Goal: Task Accomplishment & Management: Complete application form

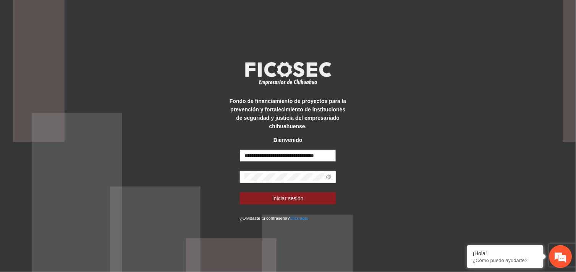
scroll to position [0, 8]
click at [332, 157] on input "**********" at bounding box center [288, 156] width 96 height 12
drag, startPoint x: 243, startPoint y: 155, endPoint x: 340, endPoint y: 158, distance: 97.0
click at [340, 158] on div "**********" at bounding box center [288, 136] width 120 height 173
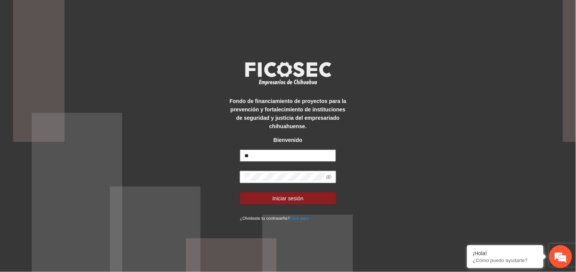
type input "*"
type input "**********"
click at [331, 176] on icon "eye-invisible" at bounding box center [328, 176] width 5 height 5
click at [240, 192] on button "Iniciar sesión" at bounding box center [288, 198] width 96 height 12
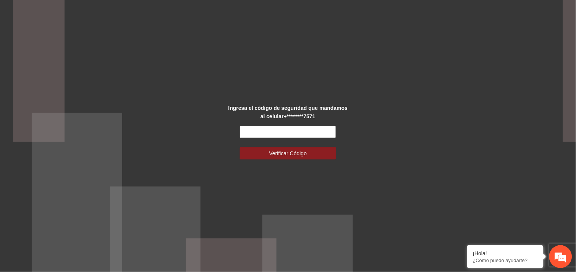
click at [289, 134] on input "text" at bounding box center [288, 132] width 96 height 12
type input "******"
click at [240, 147] on button "Verificar Código" at bounding box center [288, 153] width 96 height 12
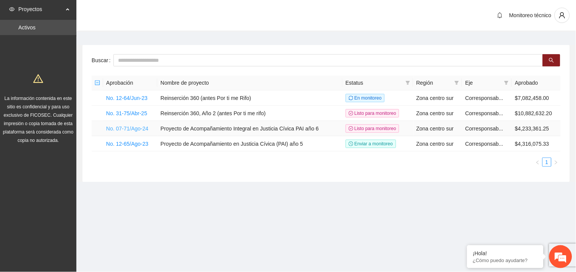
click at [146, 128] on link "No. 07-71/Ago-24" at bounding box center [127, 129] width 42 height 6
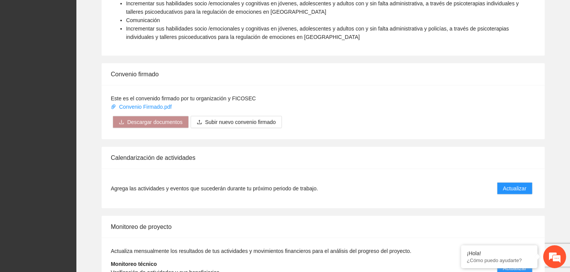
scroll to position [645, 0]
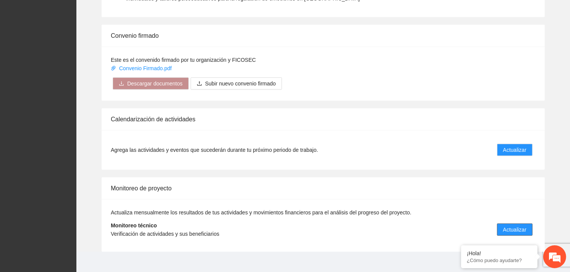
click at [517, 226] on span "Actualizar" at bounding box center [514, 230] width 23 height 8
click at [511, 226] on span "Actualizar" at bounding box center [514, 230] width 23 height 8
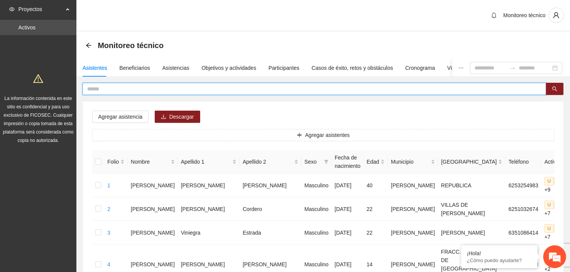
click at [154, 91] on input "text" at bounding box center [311, 89] width 448 height 8
type input "**********"
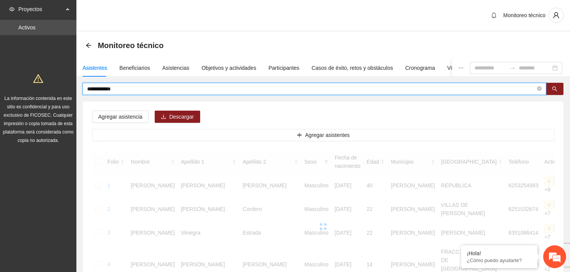
drag, startPoint x: 119, startPoint y: 92, endPoint x: 82, endPoint y: 92, distance: 37.4
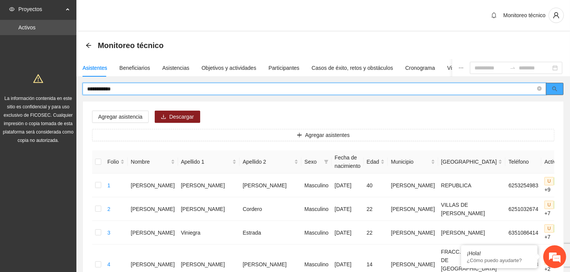
click at [560, 88] on button "button" at bounding box center [554, 89] width 18 height 12
type input "**********"
drag, startPoint x: 149, startPoint y: 89, endPoint x: 78, endPoint y: 89, distance: 71.0
type input "**********"
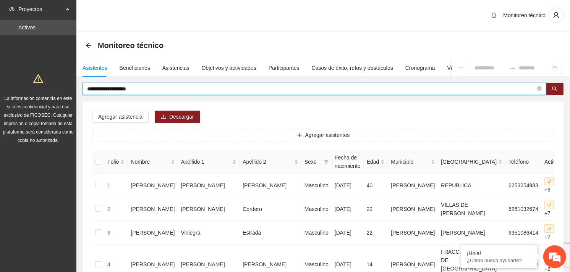
drag, startPoint x: 149, startPoint y: 88, endPoint x: 81, endPoint y: 85, distance: 68.0
type input "**********"
click at [552, 85] on button "button" at bounding box center [554, 89] width 18 height 12
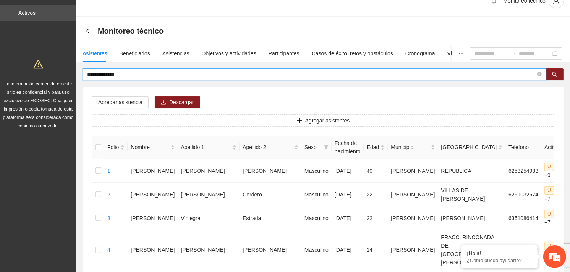
scroll to position [13, 0]
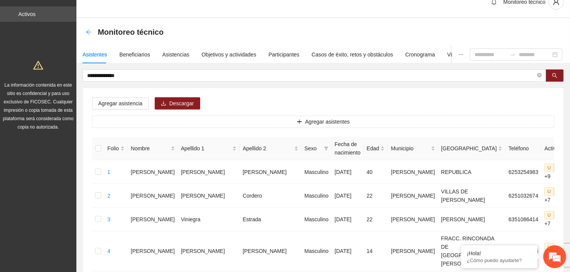
click at [89, 34] on icon "arrow-left" at bounding box center [88, 31] width 5 height 5
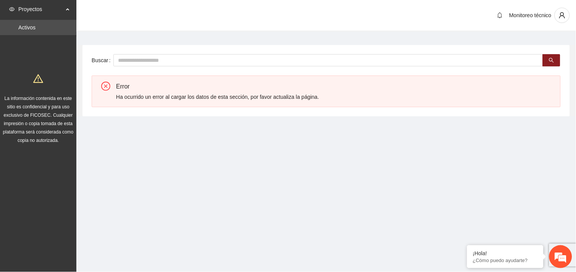
click at [105, 83] on icon "close-circle" at bounding box center [105, 86] width 9 height 9
click at [105, 85] on icon "close-circle" at bounding box center [105, 86] width 9 height 9
click at [145, 59] on input "text" at bounding box center [327, 60] width 429 height 12
click at [108, 84] on icon "close-circle" at bounding box center [105, 86] width 9 height 9
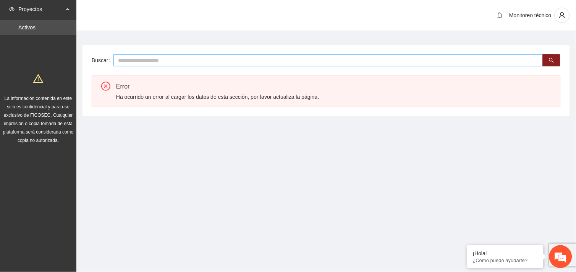
click at [139, 58] on input "text" at bounding box center [327, 60] width 429 height 12
type input "**********"
click at [550, 60] on icon "search" at bounding box center [551, 60] width 5 height 5
click at [105, 86] on icon "close-circle" at bounding box center [105, 86] width 9 height 9
click at [102, 85] on icon "close-circle" at bounding box center [105, 86] width 9 height 9
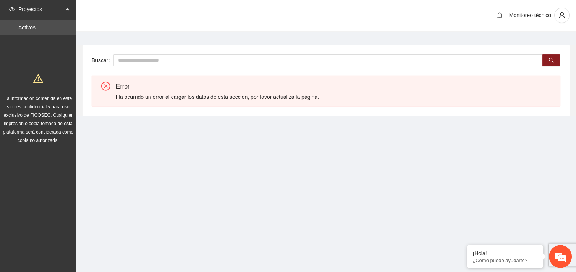
click at [108, 86] on icon "close-circle" at bounding box center [105, 86] width 9 height 9
click at [67, 8] on div "Proyectos" at bounding box center [38, 9] width 76 height 15
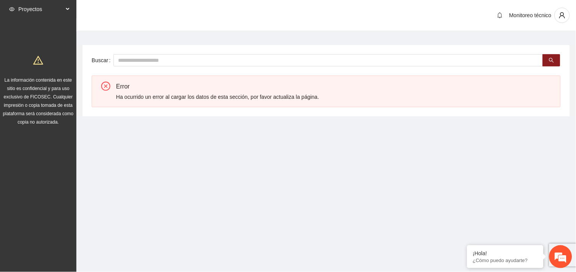
click at [67, 8] on div "Proyectos" at bounding box center [38, 9] width 76 height 15
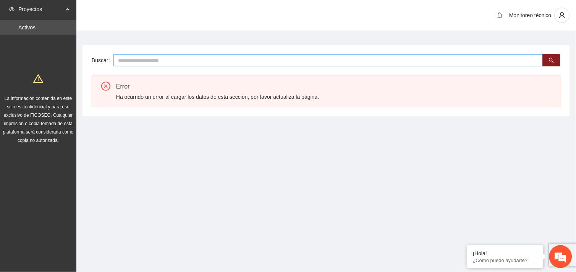
click at [128, 58] on input "text" at bounding box center [327, 60] width 429 height 12
click at [563, 16] on icon "user" at bounding box center [561, 15] width 7 height 7
click at [19, 29] on link "Activos" at bounding box center [26, 27] width 17 height 6
click at [28, 10] on span "Proyectos" at bounding box center [40, 9] width 45 height 15
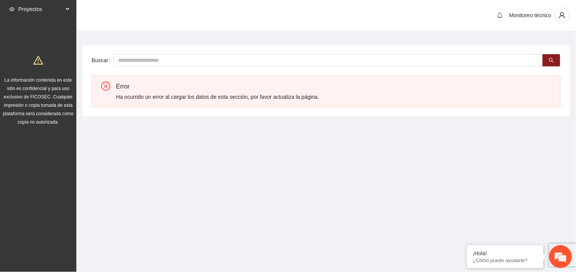
click at [28, 10] on span "Proyectos" at bounding box center [40, 9] width 45 height 15
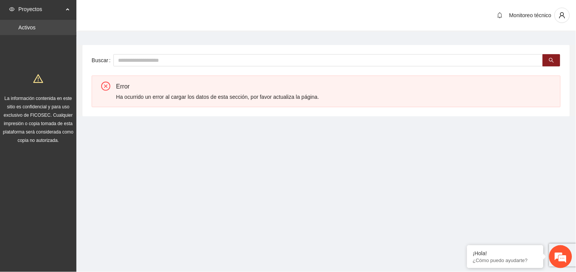
click at [27, 27] on link "Activos" at bounding box center [26, 27] width 17 height 6
click at [107, 87] on icon "close-circle" at bounding box center [105, 86] width 9 height 9
click at [36, 9] on span "Proyectos" at bounding box center [40, 9] width 45 height 15
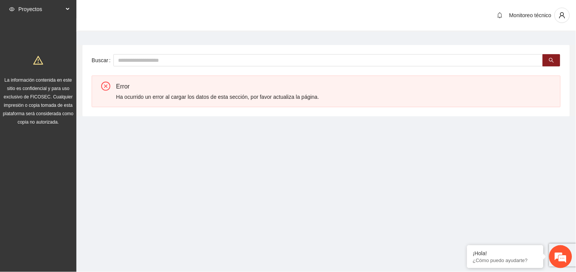
click at [68, 9] on icon at bounding box center [68, 9] width 4 height 0
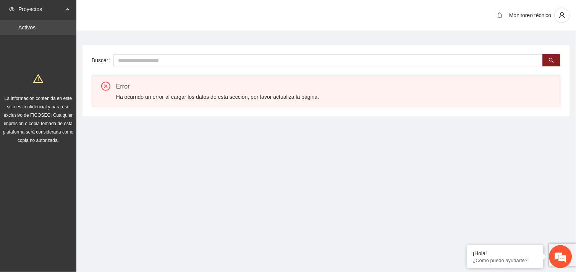
click at [32, 25] on link "Activos" at bounding box center [26, 27] width 17 height 6
click at [105, 80] on div "Error Ha ocurrido un error al cargar los datos de esta sección, por favor actua…" at bounding box center [326, 92] width 469 height 32
click at [105, 83] on icon "close-circle" at bounding box center [105, 86] width 9 height 9
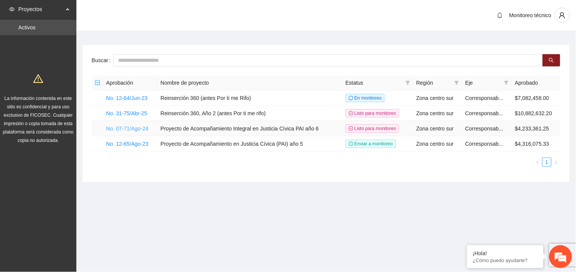
click at [121, 131] on link "No. 07-71/Ago-24" at bounding box center [127, 129] width 42 height 6
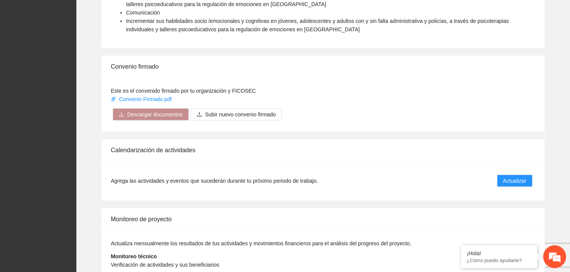
scroll to position [645, 0]
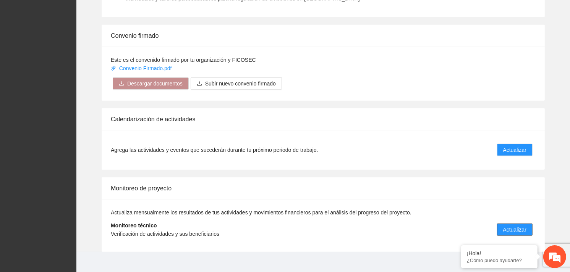
click at [510, 226] on span "Actualizar" at bounding box center [514, 230] width 23 height 8
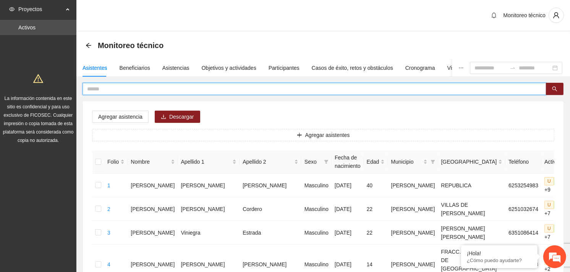
click at [140, 88] on input "text" at bounding box center [311, 89] width 448 height 8
type input "**********"
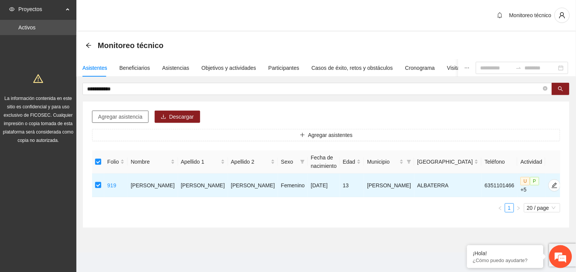
click at [134, 116] on span "Agregar asistencia" at bounding box center [120, 117] width 44 height 8
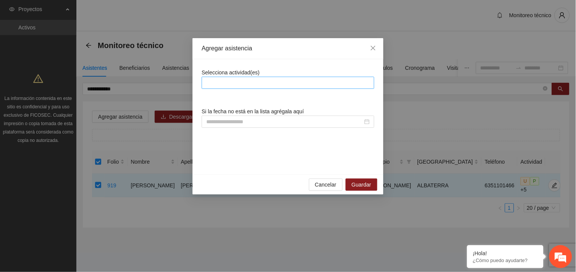
click at [255, 79] on div at bounding box center [287, 82] width 169 height 9
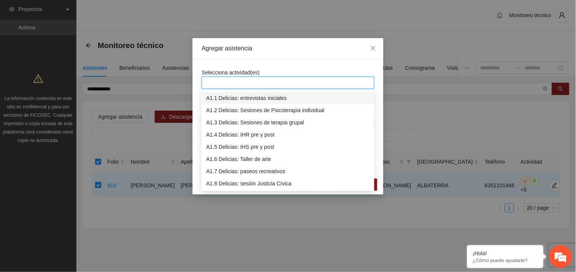
click at [255, 79] on div at bounding box center [287, 82] width 169 height 9
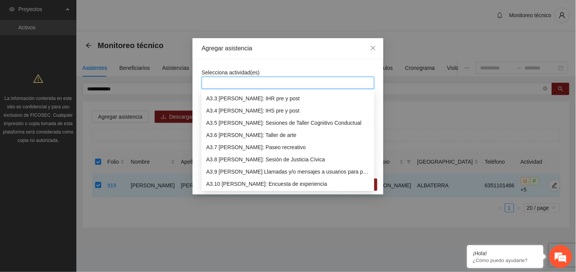
scroll to position [428, 0]
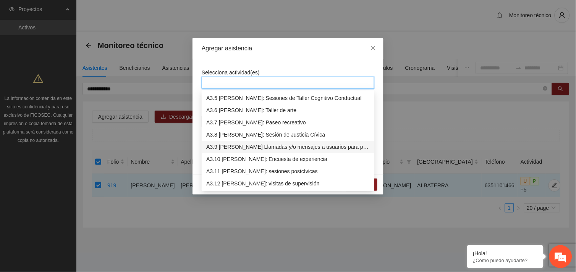
click at [272, 146] on div "A3.9 [PERSON_NAME] Llamadas y/o mensajes a usuarios para programación, seguimie…" at bounding box center [287, 147] width 163 height 8
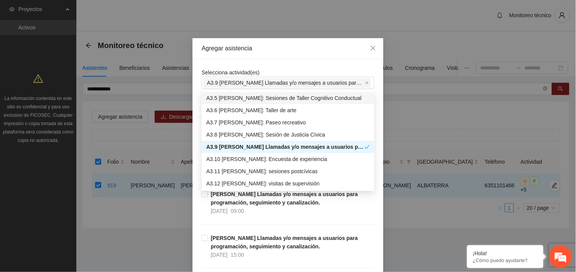
click at [288, 69] on div "Selecciona actividad(es) A3.9 [PERSON_NAME] Llamadas y/o mensajes a usuarios pa…" at bounding box center [288, 78] width 173 height 21
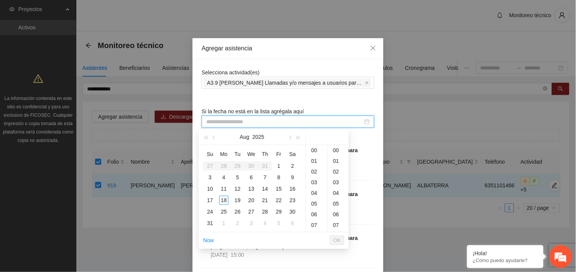
click at [242, 119] on input at bounding box center [284, 122] width 157 height 8
click at [296, 188] on div "16" at bounding box center [292, 188] width 9 height 9
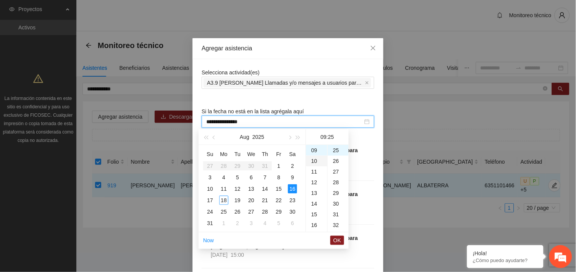
click at [312, 161] on div "10" at bounding box center [316, 161] width 21 height 11
click at [334, 193] on div "40" at bounding box center [338, 192] width 21 height 11
type input "**********"
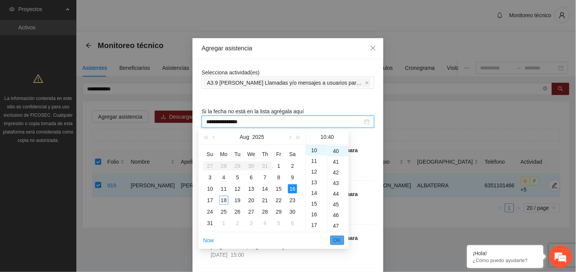
click at [339, 244] on span "OK" at bounding box center [337, 240] width 8 height 8
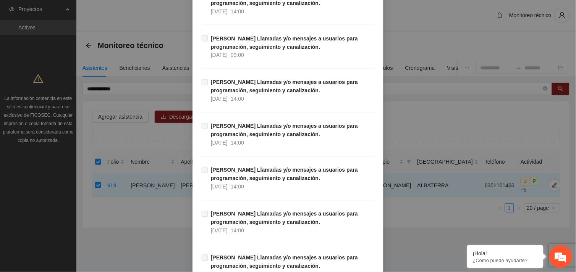
scroll to position [7791, 0]
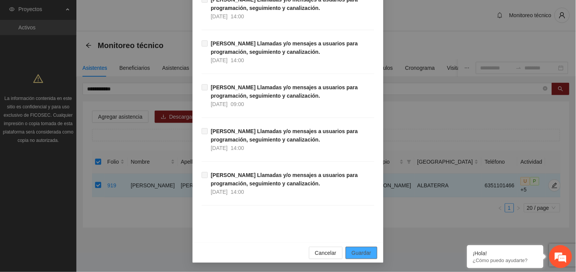
click at [368, 250] on span "Guardar" at bounding box center [361, 253] width 19 height 8
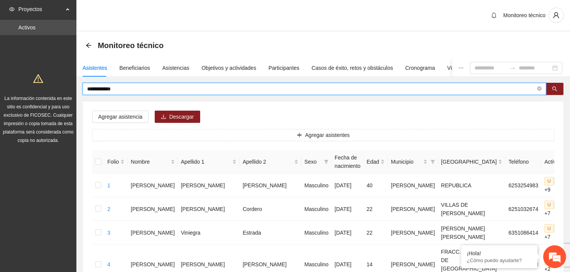
drag, startPoint x: 131, startPoint y: 90, endPoint x: 76, endPoint y: 88, distance: 55.0
click at [555, 90] on icon "search" at bounding box center [554, 89] width 5 height 5
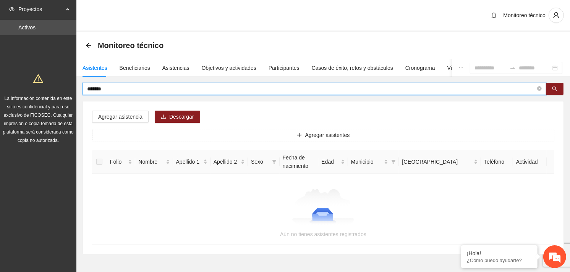
type input "******"
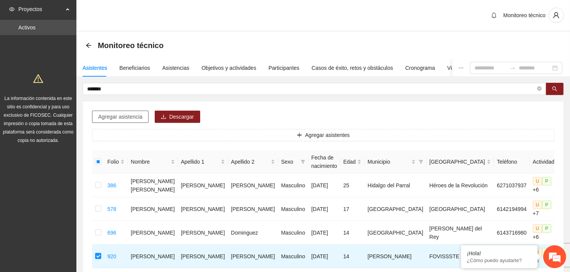
click at [130, 112] on button "Agregar asistencia" at bounding box center [120, 117] width 56 height 12
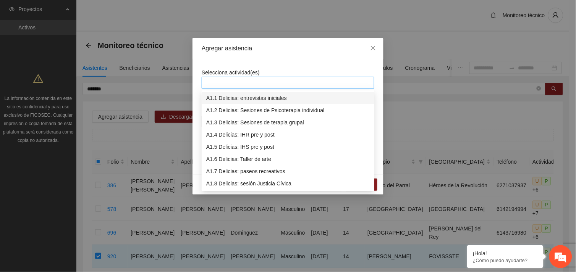
click at [235, 83] on div at bounding box center [287, 82] width 169 height 9
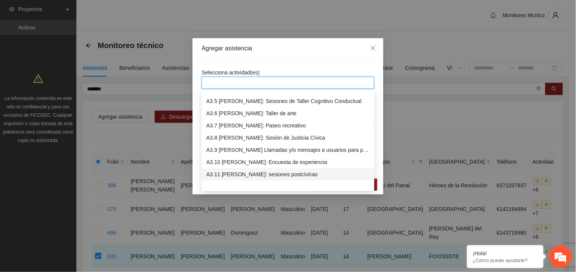
scroll to position [428, 0]
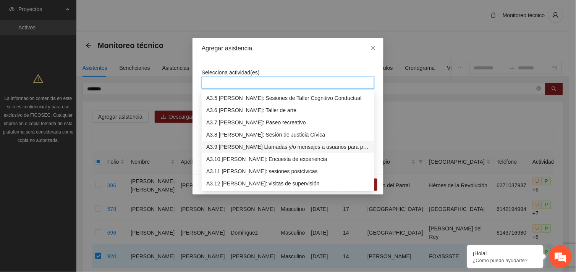
click at [250, 145] on div "A3.9 [PERSON_NAME] Llamadas y/o mensajes a usuarios para programación, seguimie…" at bounding box center [287, 147] width 163 height 8
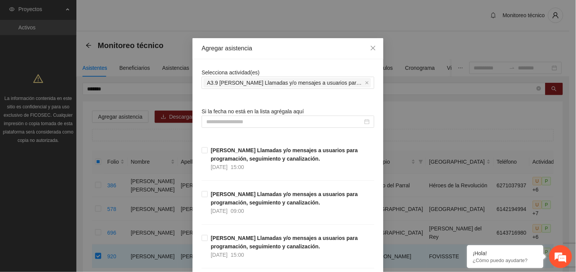
click at [265, 120] on input at bounding box center [284, 122] width 157 height 8
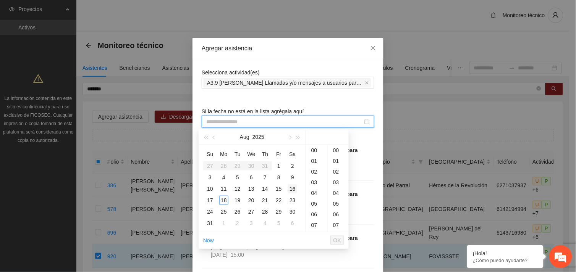
click at [294, 189] on div "16" at bounding box center [292, 188] width 9 height 9
click at [333, 157] on div "20" at bounding box center [338, 154] width 21 height 11
type input "**********"
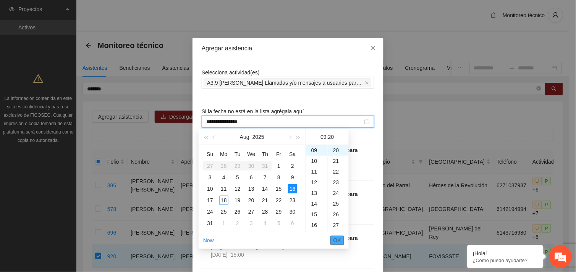
click at [336, 238] on span "OK" at bounding box center [337, 240] width 8 height 8
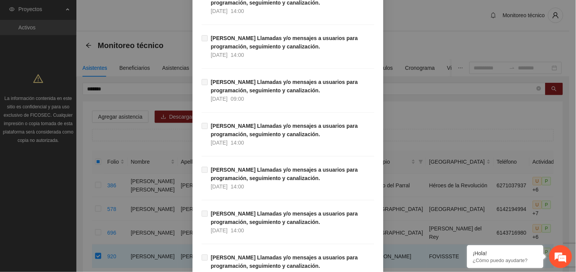
scroll to position [7791, 0]
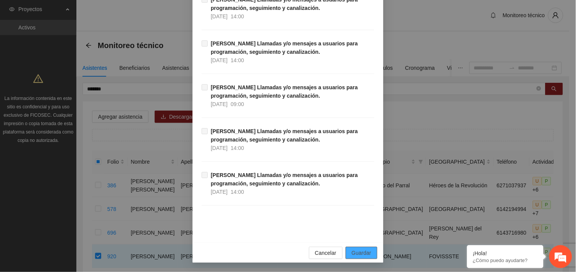
click at [357, 256] on span "Guardar" at bounding box center [361, 253] width 19 height 8
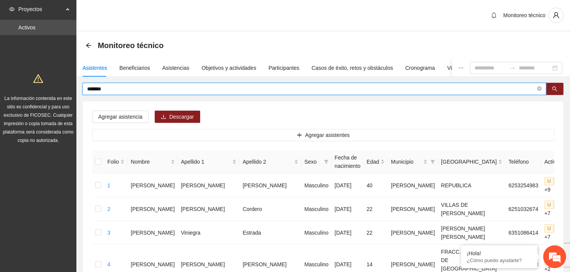
drag, startPoint x: 109, startPoint y: 90, endPoint x: 79, endPoint y: 90, distance: 29.8
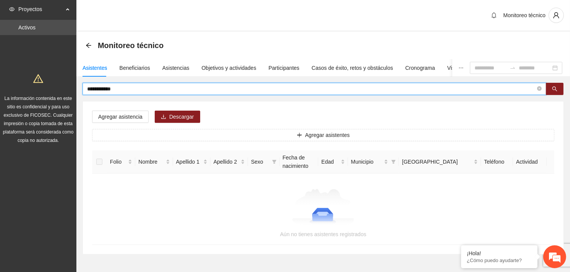
click at [92, 88] on input "**********" at bounding box center [311, 89] width 448 height 8
type input "**********"
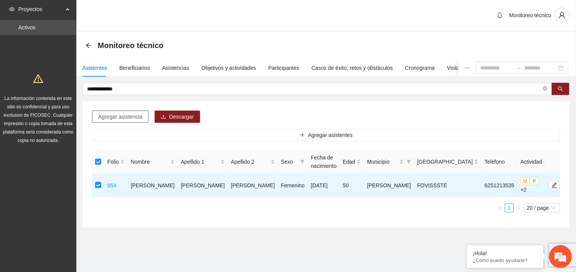
click at [127, 115] on span "Agregar asistencia" at bounding box center [120, 117] width 44 height 8
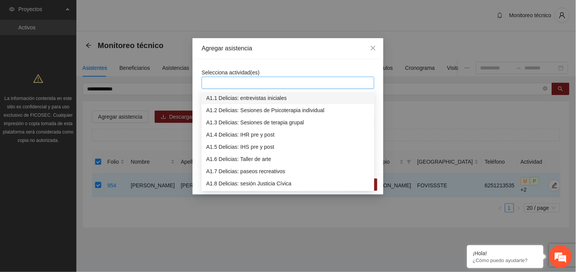
click at [251, 82] on div at bounding box center [287, 82] width 169 height 9
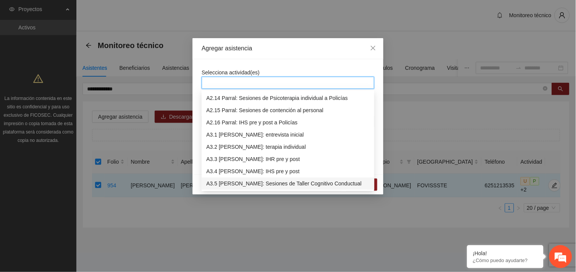
scroll to position [403, 0]
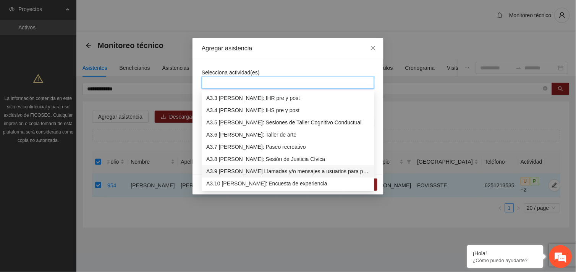
click at [252, 174] on div "A3.9 [PERSON_NAME] Llamadas y/o mensajes a usuarios para programación, seguimie…" at bounding box center [287, 172] width 163 height 8
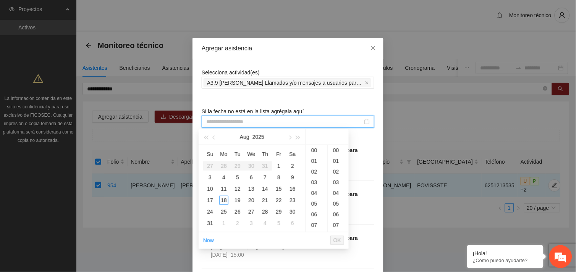
click at [270, 123] on input at bounding box center [284, 122] width 157 height 8
click at [291, 185] on div "16" at bounding box center [292, 188] width 9 height 9
click at [316, 161] on div "10" at bounding box center [316, 161] width 21 height 11
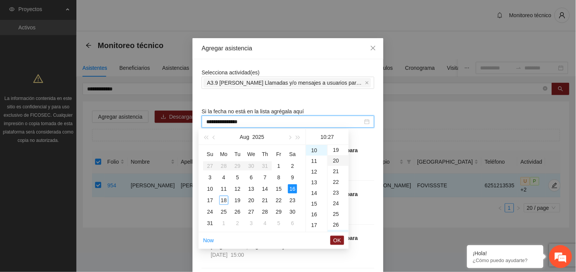
click at [336, 160] on div "20" at bounding box center [338, 160] width 21 height 11
type input "**********"
click at [339, 239] on span "OK" at bounding box center [337, 240] width 8 height 8
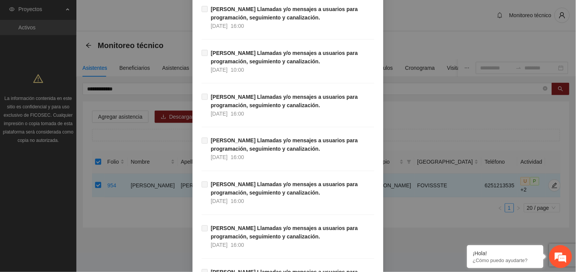
scroll to position [7791, 0]
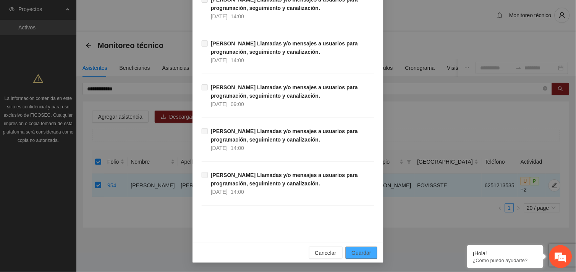
click at [355, 252] on span "Guardar" at bounding box center [361, 253] width 19 height 8
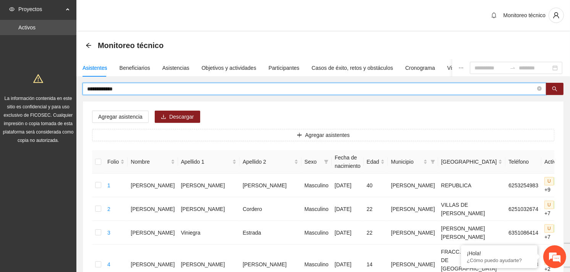
drag, startPoint x: 123, startPoint y: 89, endPoint x: 86, endPoint y: 87, distance: 37.5
click at [86, 87] on span "**********" at bounding box center [313, 89] width 463 height 12
type input "**********"
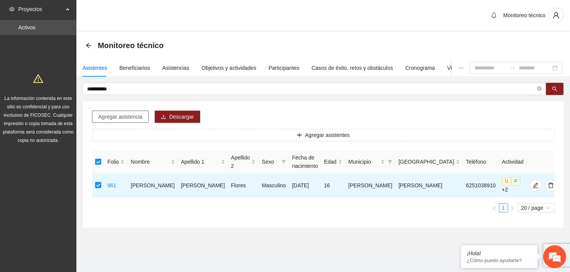
click at [138, 119] on span "Agregar asistencia" at bounding box center [120, 117] width 44 height 8
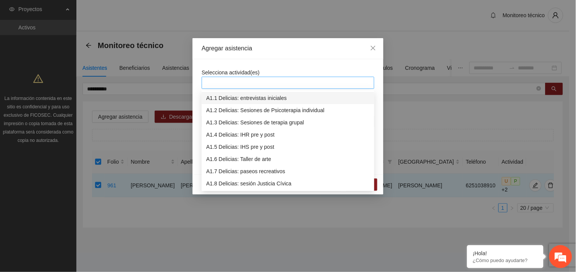
click at [233, 82] on div at bounding box center [287, 82] width 169 height 9
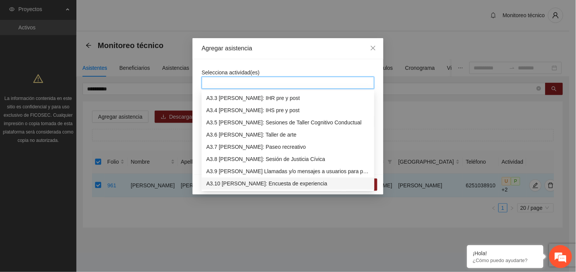
scroll to position [428, 0]
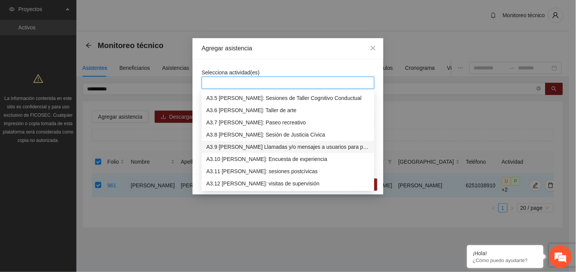
click at [245, 146] on div "A3.9 [PERSON_NAME] Llamadas y/o mensajes a usuarios para programación, seguimie…" at bounding box center [287, 147] width 163 height 8
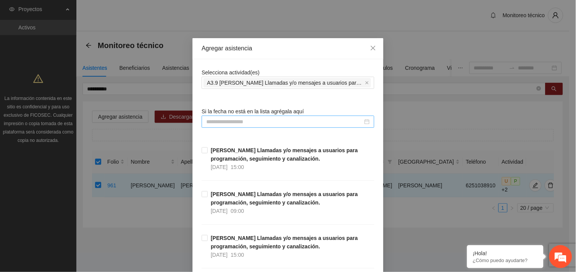
click at [246, 120] on input at bounding box center [284, 122] width 157 height 8
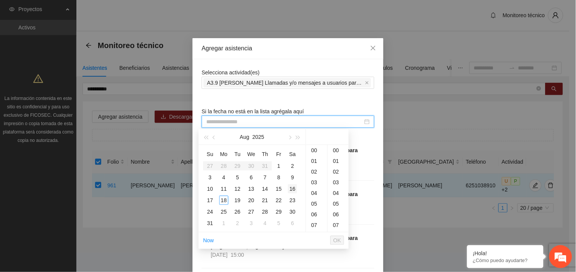
type input "**********"
click at [291, 189] on div "16" at bounding box center [292, 188] width 9 height 9
click at [316, 161] on div "10" at bounding box center [316, 161] width 21 height 11
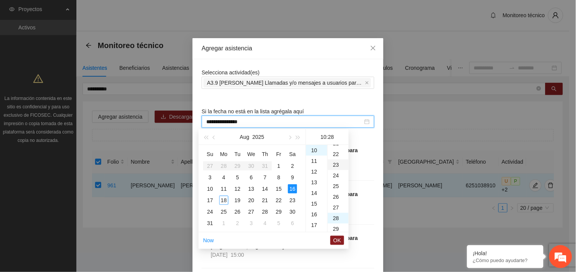
click at [336, 163] on div "23" at bounding box center [338, 165] width 21 height 11
type input "**********"
click at [335, 239] on span "OK" at bounding box center [337, 240] width 8 height 8
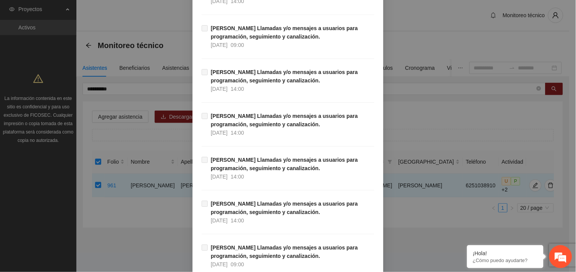
scroll to position [7791, 0]
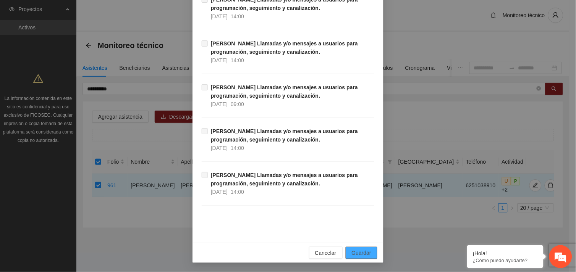
click at [366, 253] on span "Guardar" at bounding box center [361, 253] width 19 height 8
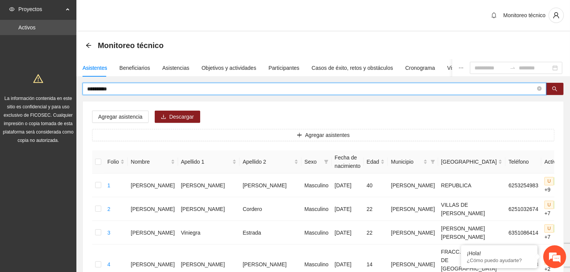
drag, startPoint x: 117, startPoint y: 90, endPoint x: 76, endPoint y: 90, distance: 40.5
type input "**********"
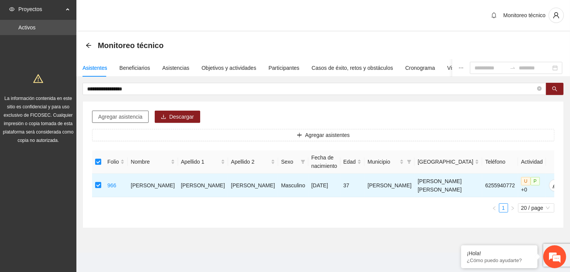
click at [127, 120] on span "Agregar asistencia" at bounding box center [120, 117] width 44 height 8
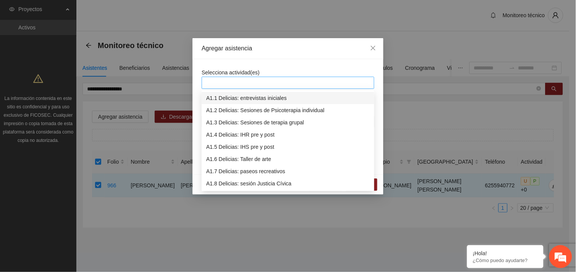
click at [257, 82] on div at bounding box center [287, 82] width 169 height 9
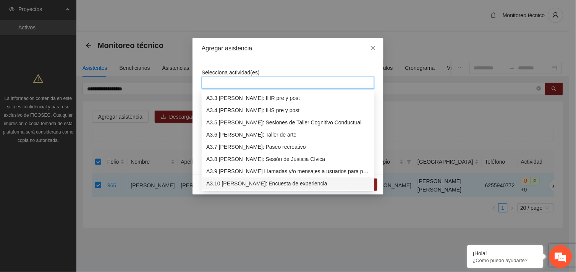
scroll to position [415, 0]
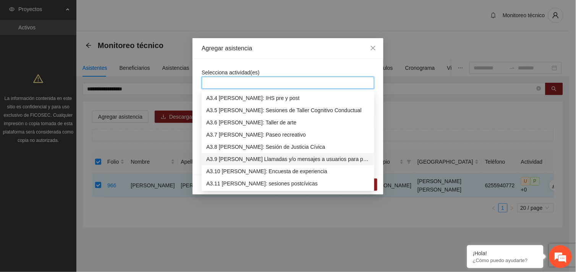
click at [270, 161] on div "A3.9 [PERSON_NAME] Llamadas y/o mensajes a usuarios para programación, seguimie…" at bounding box center [287, 159] width 163 height 8
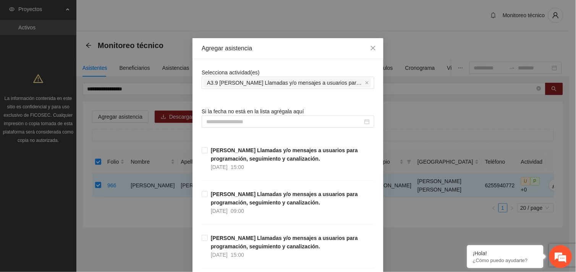
click at [276, 121] on input at bounding box center [284, 122] width 157 height 8
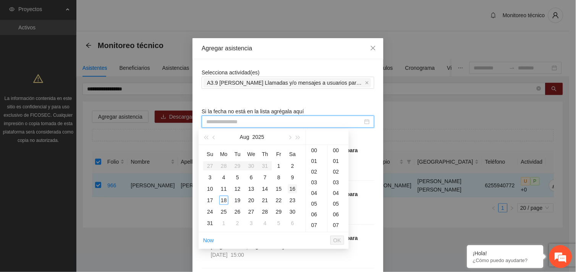
click at [293, 190] on div "16" at bounding box center [292, 188] width 9 height 9
click at [336, 165] on div "21" at bounding box center [338, 166] width 21 height 11
type input "**********"
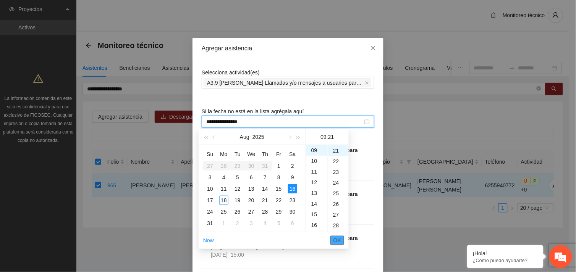
click at [336, 241] on span "OK" at bounding box center [337, 240] width 8 height 8
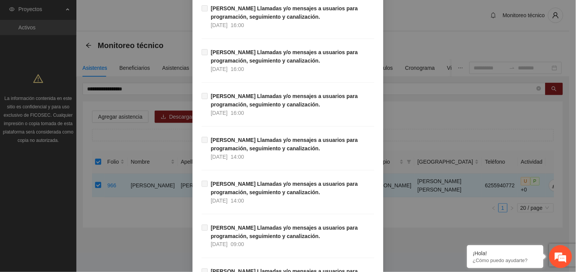
scroll to position [7791, 0]
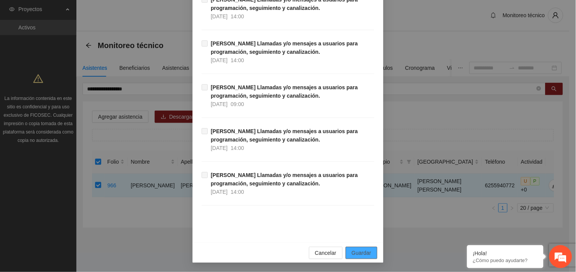
click at [365, 250] on span "Guardar" at bounding box center [361, 253] width 19 height 8
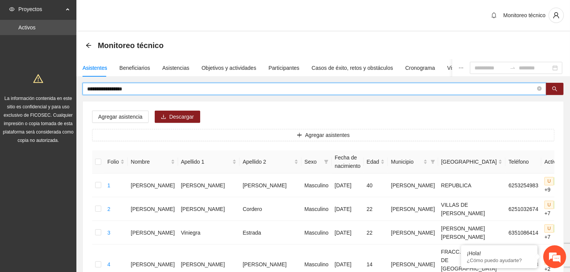
drag, startPoint x: 142, startPoint y: 89, endPoint x: 86, endPoint y: 86, distance: 56.2
click at [86, 86] on span "**********" at bounding box center [313, 89] width 463 height 12
type input "**********"
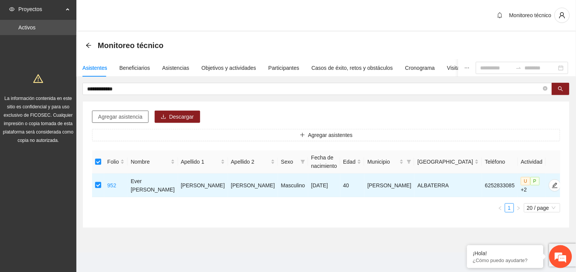
click at [134, 116] on span "Agregar asistencia" at bounding box center [120, 117] width 44 height 8
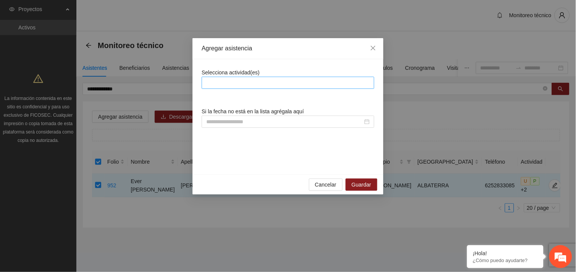
click at [250, 84] on div at bounding box center [287, 82] width 169 height 9
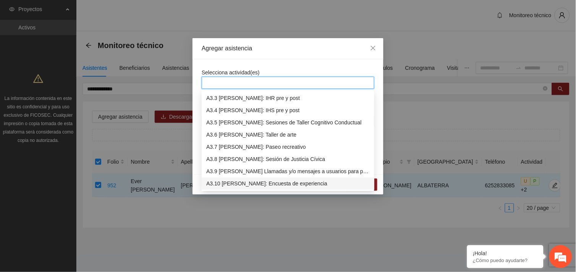
scroll to position [415, 0]
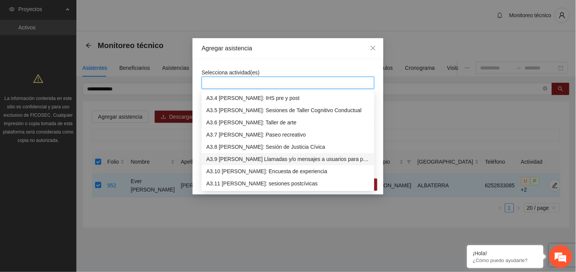
click at [264, 160] on div "A3.9 [PERSON_NAME] Llamadas y/o mensajes a usuarios para programación, seguimie…" at bounding box center [287, 159] width 163 height 8
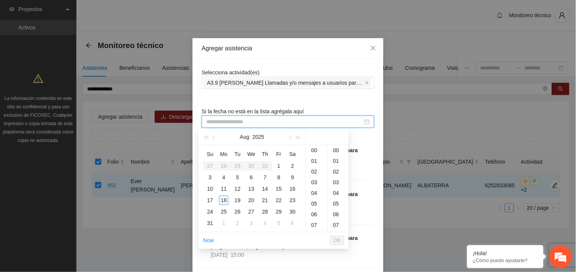
click at [242, 123] on input at bounding box center [284, 122] width 157 height 8
click at [295, 189] on div "16" at bounding box center [292, 188] width 9 height 9
click at [312, 147] on div "07" at bounding box center [316, 146] width 21 height 11
type input "**********"
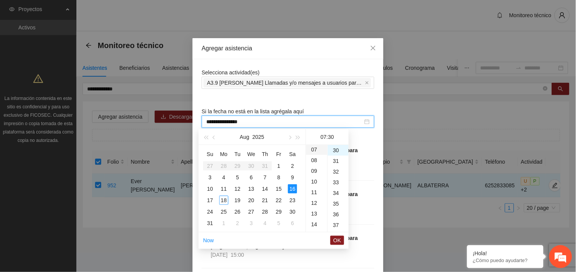
scroll to position [74, 0]
click at [336, 241] on span "OK" at bounding box center [337, 240] width 8 height 8
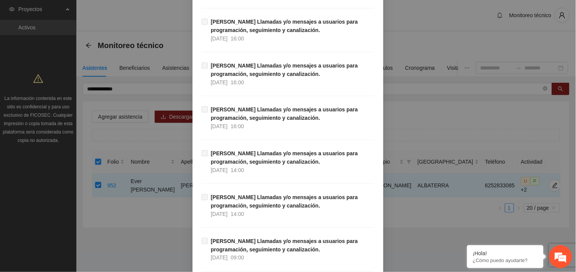
scroll to position [7791, 0]
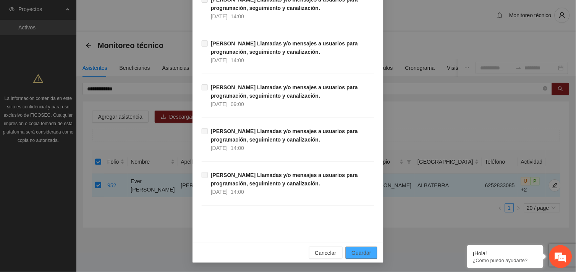
click at [365, 252] on span "Guardar" at bounding box center [361, 253] width 19 height 8
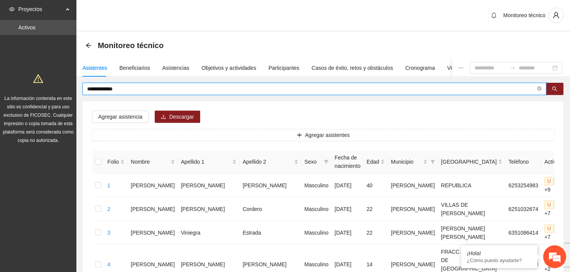
drag, startPoint x: 134, startPoint y: 92, endPoint x: 70, endPoint y: 93, distance: 63.4
type input "**********"
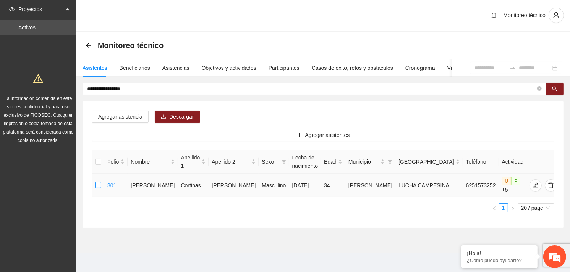
click at [100, 189] on label at bounding box center [98, 185] width 6 height 8
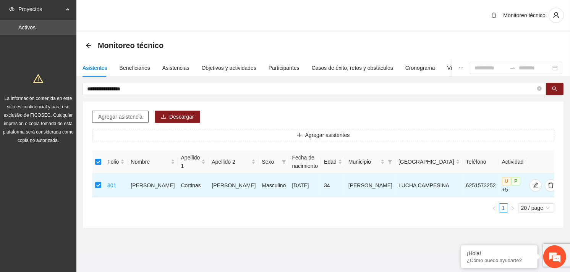
click at [132, 118] on span "Agregar asistencia" at bounding box center [120, 117] width 44 height 8
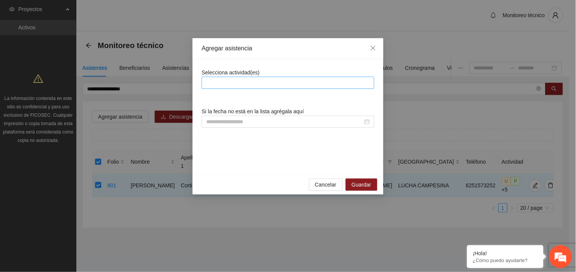
click at [245, 78] on div at bounding box center [287, 82] width 169 height 9
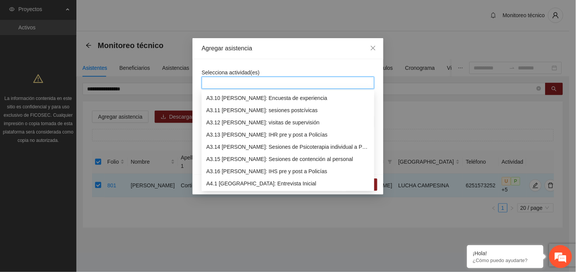
scroll to position [476, 0]
click at [269, 96] on div "A3.9 [PERSON_NAME] Llamadas y/o mensajes a usuarios para programación, seguimie…" at bounding box center [287, 98] width 163 height 8
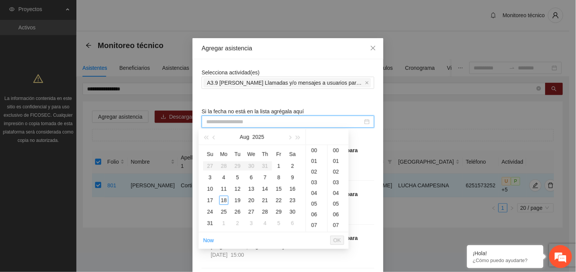
click at [243, 119] on input at bounding box center [284, 122] width 157 height 8
click at [292, 188] on div "16" at bounding box center [292, 188] width 9 height 9
click at [308, 152] on div "06" at bounding box center [316, 152] width 21 height 11
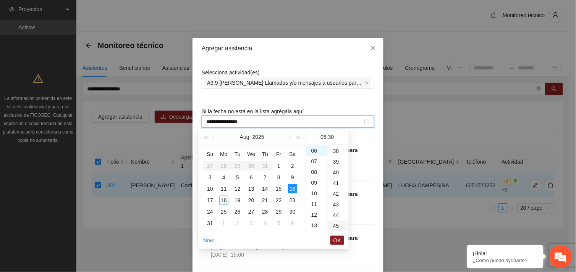
click at [332, 224] on div "45" at bounding box center [338, 226] width 21 height 11
type input "**********"
click at [334, 239] on span "OK" at bounding box center [337, 240] width 8 height 8
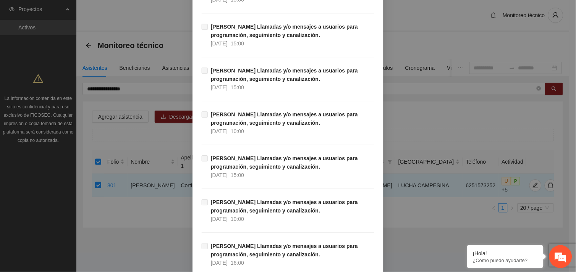
scroll to position [7791, 0]
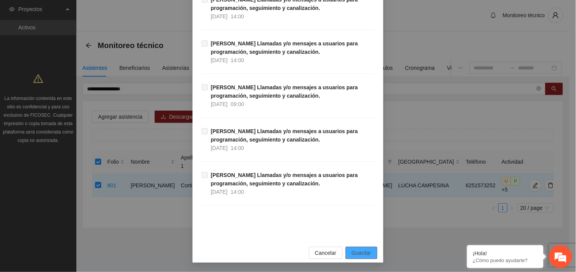
click at [363, 255] on span "Guardar" at bounding box center [361, 253] width 19 height 8
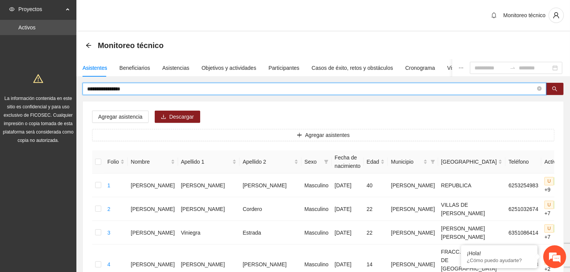
drag, startPoint x: 139, startPoint y: 88, endPoint x: 74, endPoint y: 88, distance: 65.3
type input "**********"
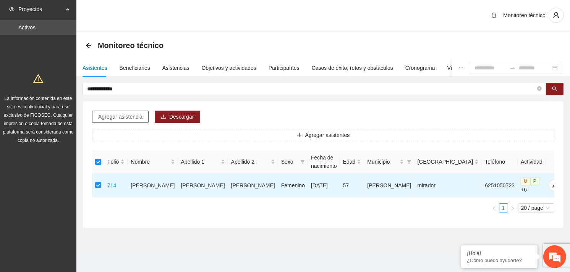
click at [121, 117] on span "Agregar asistencia" at bounding box center [120, 117] width 44 height 8
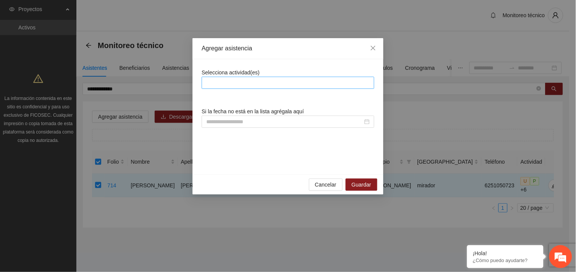
click at [245, 83] on div at bounding box center [287, 82] width 169 height 9
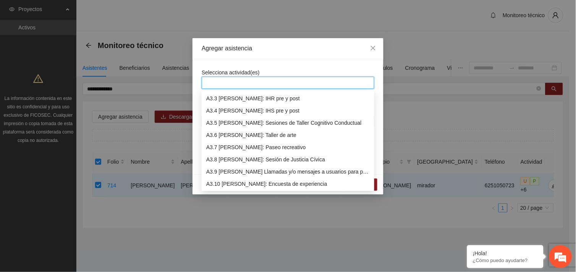
scroll to position [415, 0]
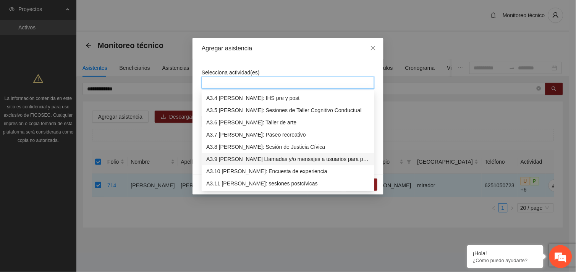
click at [260, 157] on div "A3.9 [PERSON_NAME] Llamadas y/o mensajes a usuarios para programación, seguimie…" at bounding box center [287, 159] width 163 height 8
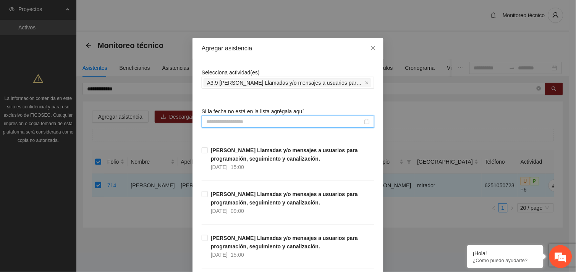
click at [229, 120] on input at bounding box center [284, 122] width 157 height 8
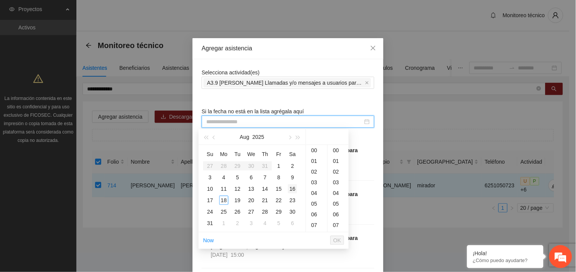
click at [289, 189] on div "16" at bounding box center [292, 188] width 9 height 9
click at [313, 160] on div "10" at bounding box center [316, 161] width 21 height 11
click at [336, 195] on div "45" at bounding box center [338, 198] width 21 height 11
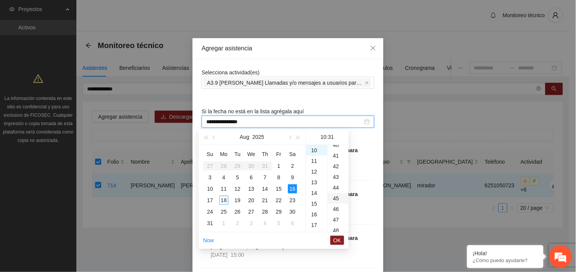
type input "**********"
click at [337, 241] on span "OK" at bounding box center [337, 240] width 8 height 8
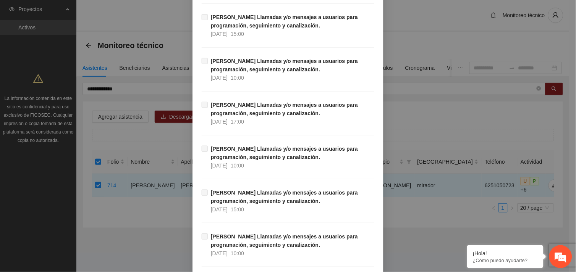
scroll to position [7791, 0]
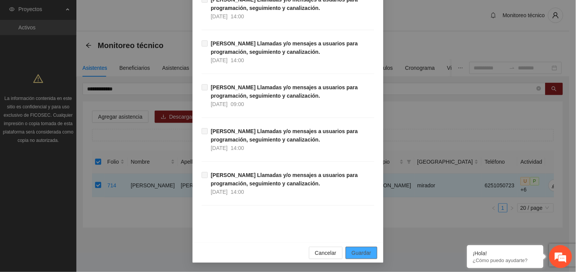
click at [355, 252] on span "Guardar" at bounding box center [361, 253] width 19 height 8
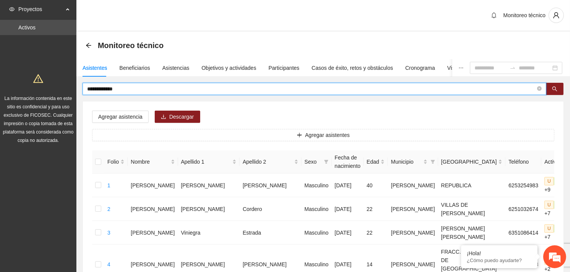
drag, startPoint x: 136, startPoint y: 89, endPoint x: 73, endPoint y: 90, distance: 62.6
type input "**********"
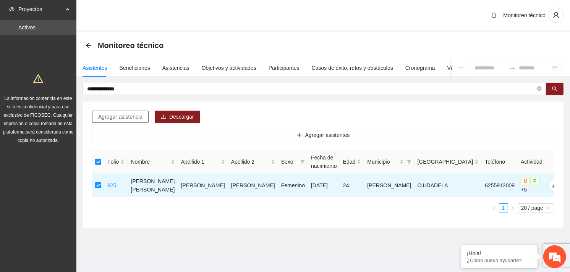
click at [123, 118] on span "Agregar asistencia" at bounding box center [120, 117] width 44 height 8
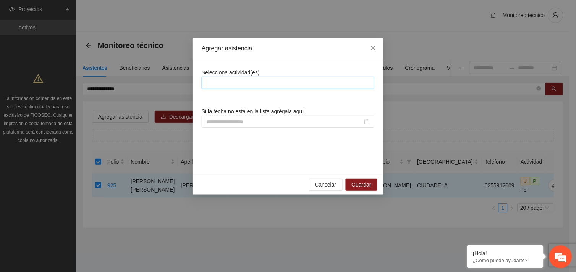
click at [244, 84] on div at bounding box center [287, 82] width 169 height 9
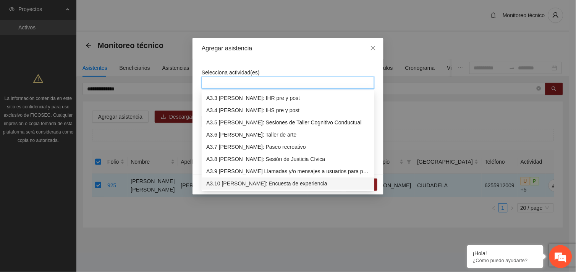
scroll to position [415, 0]
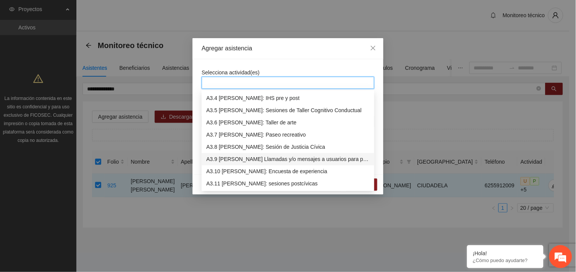
click at [258, 158] on div "A3.9 [PERSON_NAME] Llamadas y/o mensajes a usuarios para programación, seguimie…" at bounding box center [287, 159] width 163 height 8
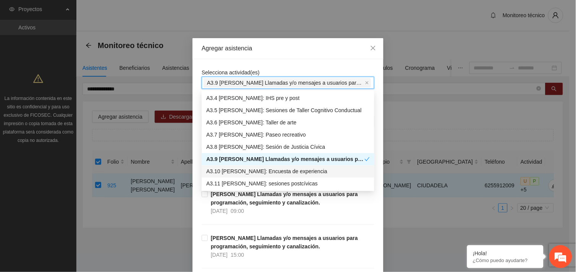
click at [260, 173] on div "A3.10 [PERSON_NAME]: Encuesta de experiencia" at bounding box center [287, 172] width 163 height 8
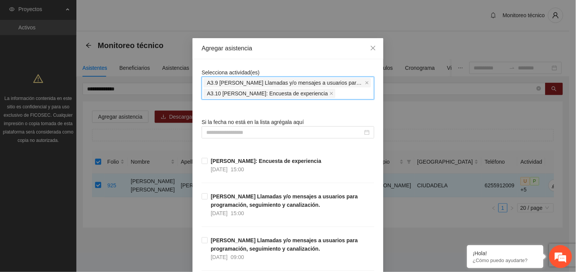
click at [366, 82] on span "A3.9 [PERSON_NAME] Llamadas y/o mensajes a usuarios para programación, seguimie…" at bounding box center [286, 82] width 167 height 9
click at [365, 82] on icon "close" at bounding box center [366, 82] width 3 height 3
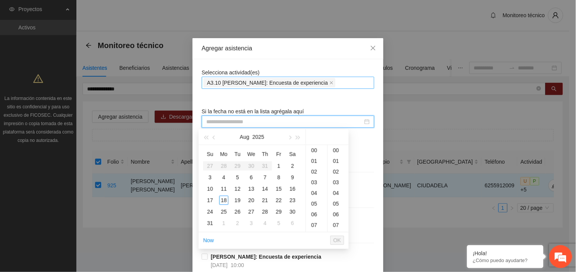
click at [241, 121] on input at bounding box center [284, 122] width 157 height 8
click at [221, 199] on div "18" at bounding box center [223, 200] width 9 height 9
click at [314, 162] on div "10" at bounding box center [316, 161] width 21 height 11
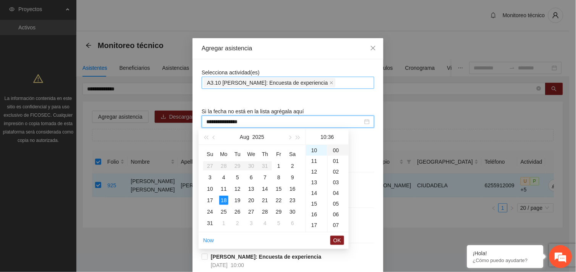
click at [336, 149] on div "00" at bounding box center [338, 150] width 21 height 11
type input "**********"
click at [338, 238] on span "OK" at bounding box center [337, 240] width 8 height 8
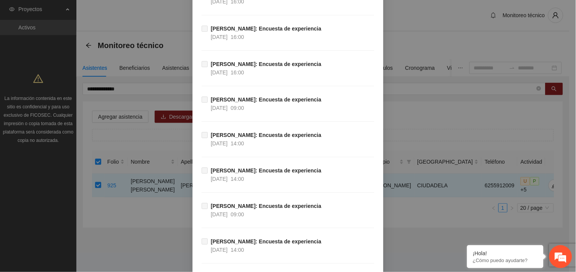
scroll to position [7533, 0]
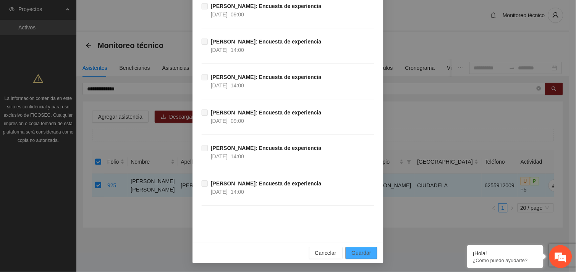
click at [364, 251] on span "Guardar" at bounding box center [361, 253] width 19 height 8
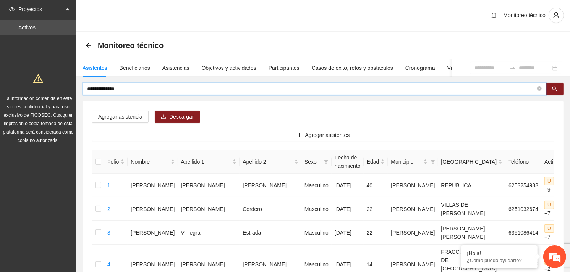
drag, startPoint x: 129, startPoint y: 87, endPoint x: 77, endPoint y: 87, distance: 51.5
type input "**********"
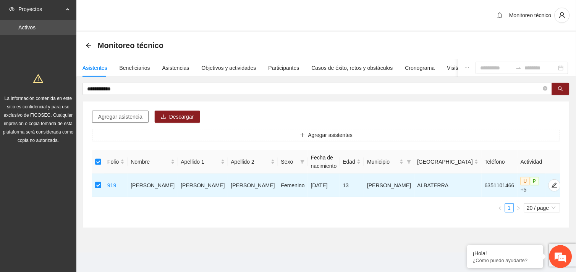
click at [128, 119] on span "Agregar asistencia" at bounding box center [120, 117] width 44 height 8
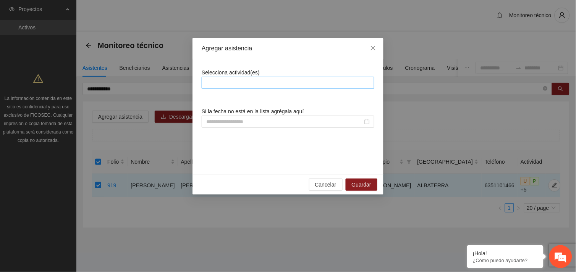
click at [259, 82] on div at bounding box center [287, 82] width 169 height 9
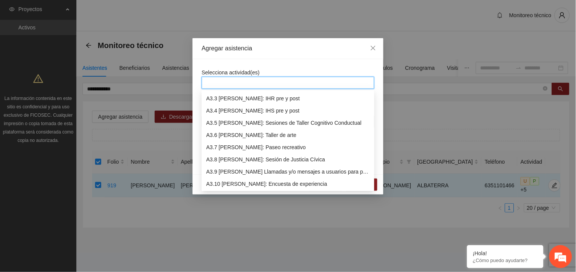
scroll to position [415, 0]
click at [263, 172] on div "A3.10 [PERSON_NAME]: Encuesta de experiencia" at bounding box center [287, 172] width 163 height 8
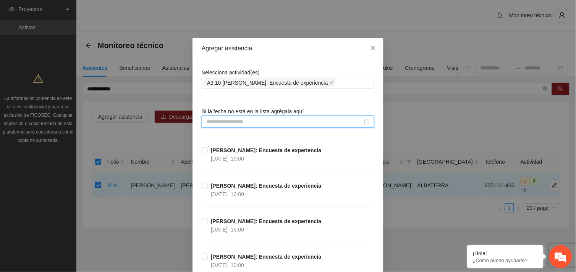
click at [228, 121] on input at bounding box center [284, 122] width 157 height 8
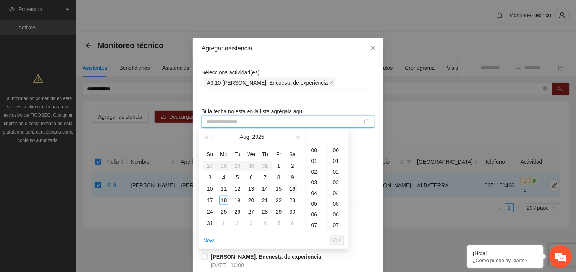
click at [290, 189] on div "16" at bounding box center [292, 188] width 9 height 9
click at [338, 150] on div "00" at bounding box center [338, 150] width 21 height 11
type input "**********"
click at [335, 241] on span "OK" at bounding box center [337, 240] width 8 height 8
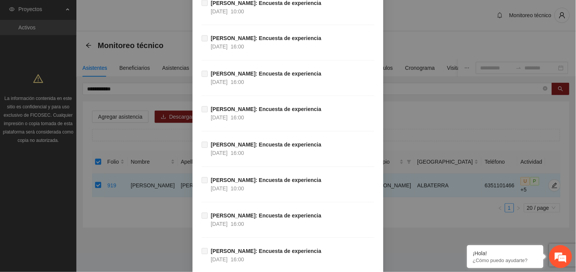
scroll to position [7533, 0]
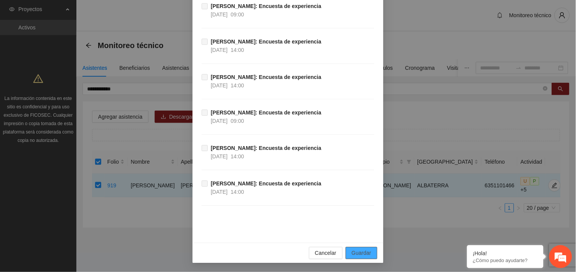
click at [361, 250] on span "Guardar" at bounding box center [361, 253] width 19 height 8
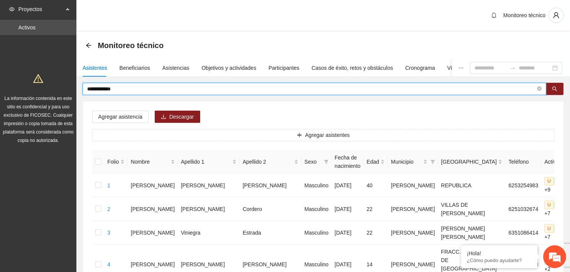
drag, startPoint x: 127, startPoint y: 90, endPoint x: 81, endPoint y: 92, distance: 46.6
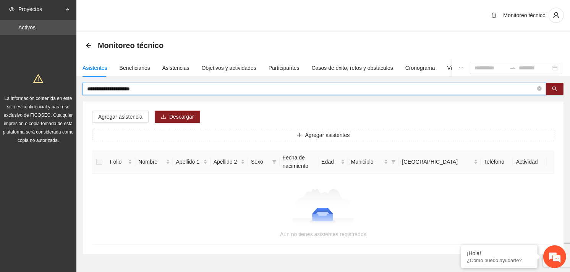
drag, startPoint x: 158, startPoint y: 89, endPoint x: 123, endPoint y: 89, distance: 35.1
click at [123, 89] on input "**********" at bounding box center [311, 89] width 448 height 8
type input "**********"
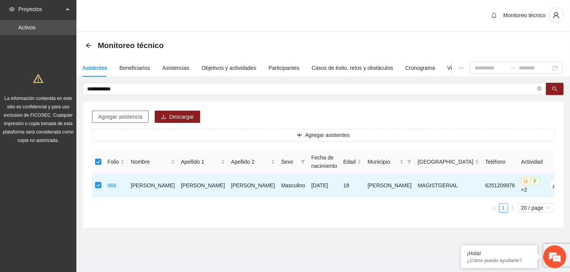
click at [134, 111] on button "Agregar asistencia" at bounding box center [120, 117] width 56 height 12
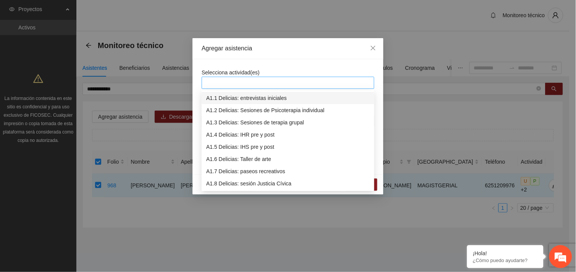
click at [218, 87] on div at bounding box center [287, 82] width 169 height 9
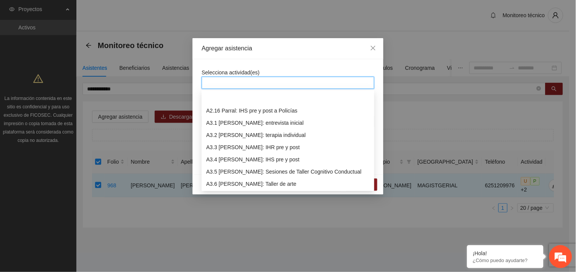
scroll to position [452, 0]
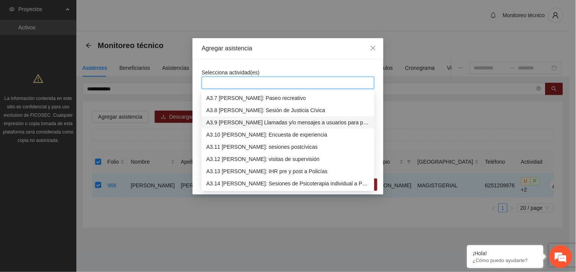
click at [262, 123] on div "A3.9 [PERSON_NAME] Llamadas y/o mensajes a usuarios para programación, seguimie…" at bounding box center [287, 122] width 163 height 8
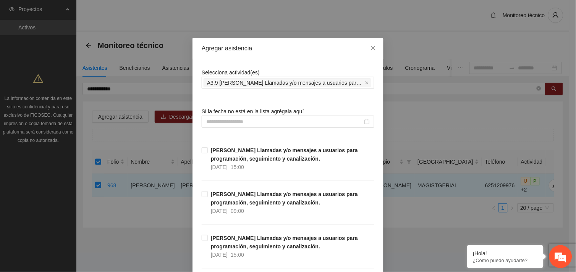
click at [282, 69] on div "Selecciona actividad(es) A3.9 [PERSON_NAME] Llamadas y/o mensajes a usuarios pa…" at bounding box center [288, 78] width 173 height 21
click at [250, 124] on input at bounding box center [284, 122] width 157 height 8
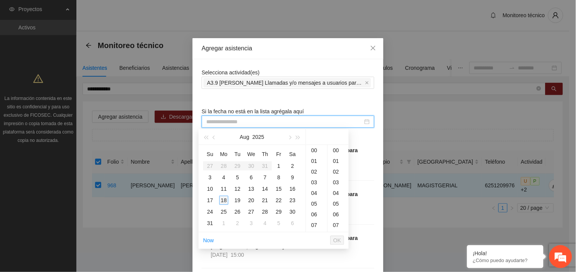
click at [221, 201] on div "18" at bounding box center [223, 200] width 9 height 9
click at [335, 174] on div "45" at bounding box center [338, 178] width 21 height 11
type input "**********"
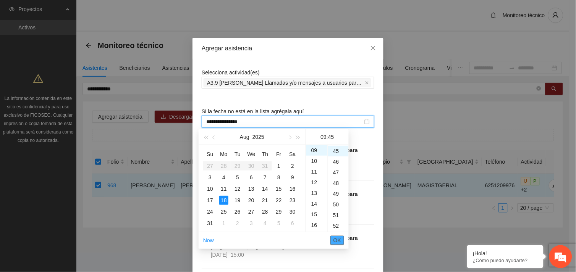
click at [341, 239] on button "OK" at bounding box center [337, 240] width 14 height 9
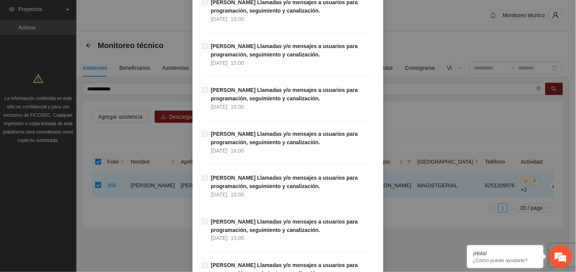
scroll to position [7791, 0]
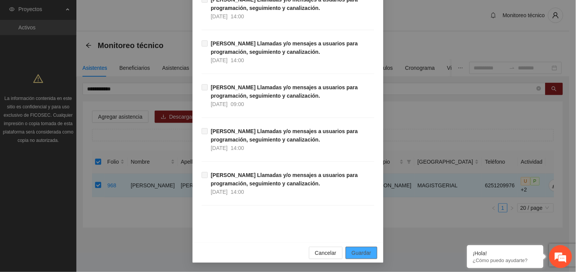
click at [364, 251] on span "Guardar" at bounding box center [361, 253] width 19 height 8
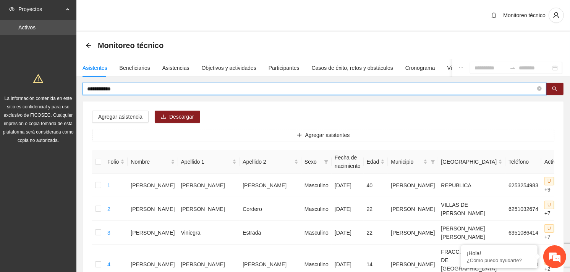
drag, startPoint x: 130, startPoint y: 89, endPoint x: 82, endPoint y: 90, distance: 48.5
type input "**********"
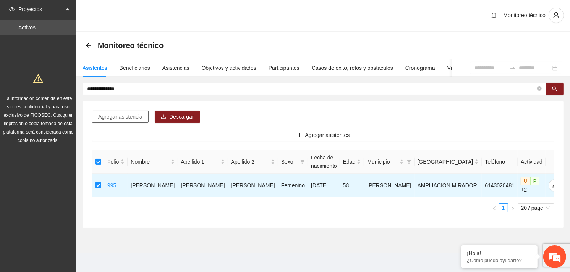
click at [128, 114] on span "Agregar asistencia" at bounding box center [120, 117] width 44 height 8
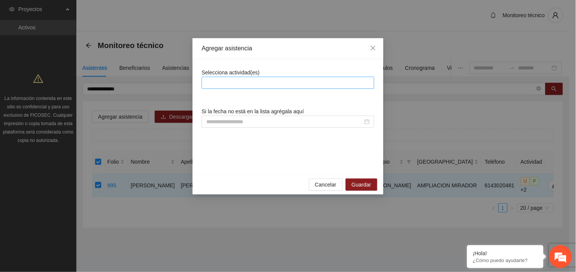
click at [234, 83] on div at bounding box center [287, 82] width 169 height 9
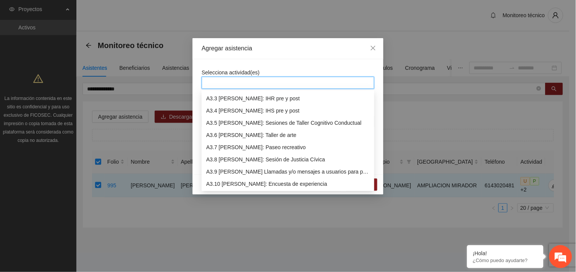
scroll to position [415, 0]
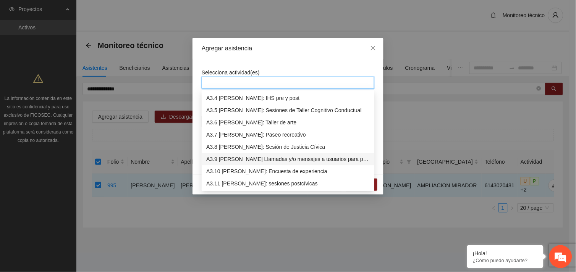
click at [262, 161] on div "A3.9 [PERSON_NAME] Llamadas y/o mensajes a usuarios para programación, seguimie…" at bounding box center [287, 159] width 163 height 8
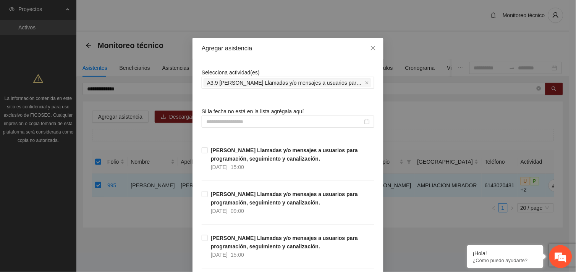
click at [258, 123] on input at bounding box center [284, 122] width 157 height 8
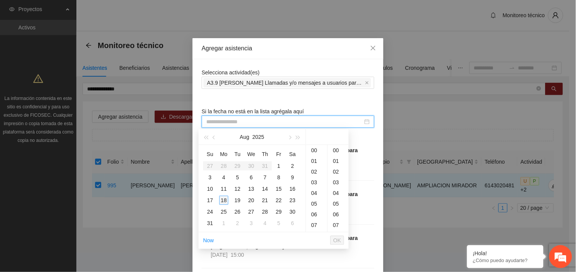
click at [222, 201] on div "18" at bounding box center [223, 200] width 9 height 9
click at [338, 174] on div "44" at bounding box center [338, 173] width 21 height 11
type input "**********"
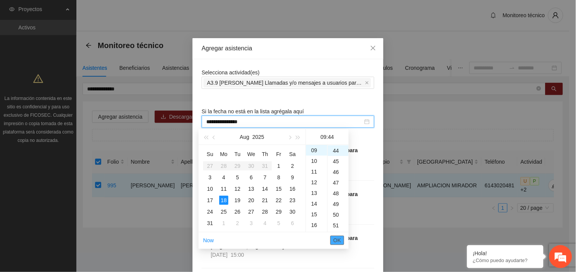
click at [336, 237] on span "OK" at bounding box center [337, 240] width 8 height 8
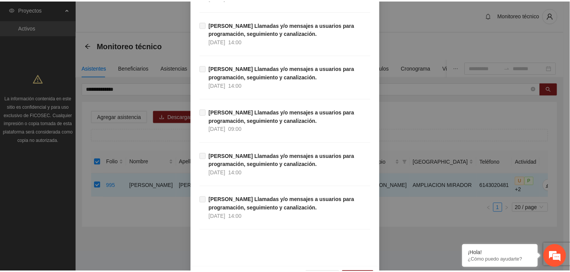
scroll to position [7791, 0]
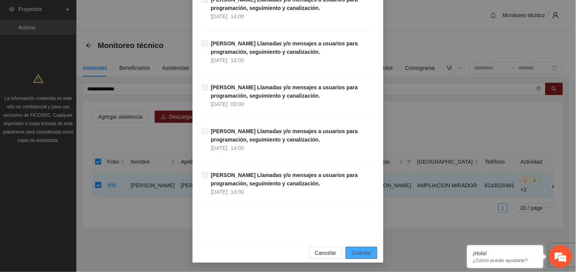
click at [361, 255] on span "Guardar" at bounding box center [361, 253] width 19 height 8
